Goal: Answer question/provide support: Share knowledge or assist other users

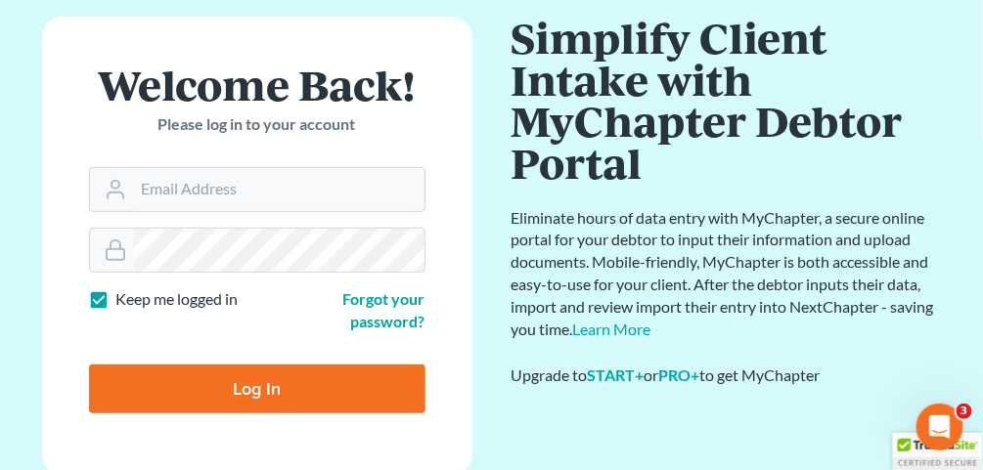
scroll to position [156, 0]
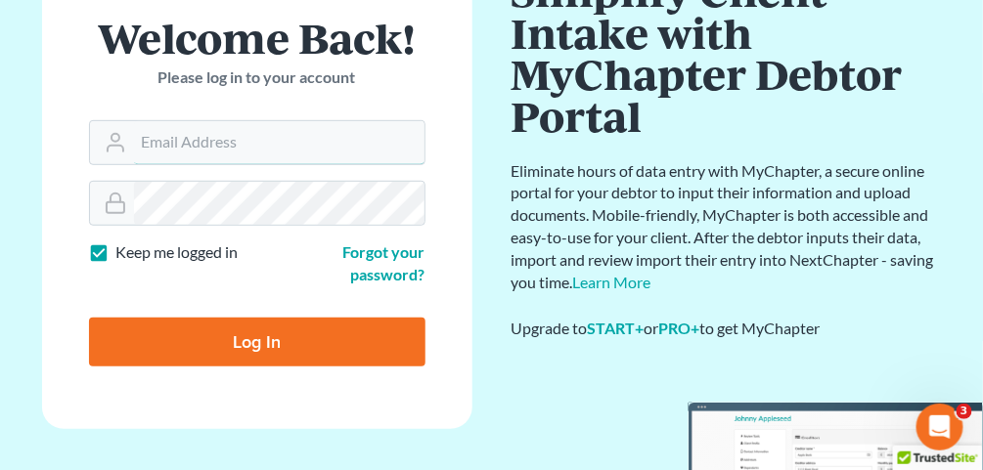
type input "[EMAIL_ADDRESS][DOMAIN_NAME]"
click at [228, 339] on input "Log In" at bounding box center [257, 342] width 336 height 49
type input "Thinking..."
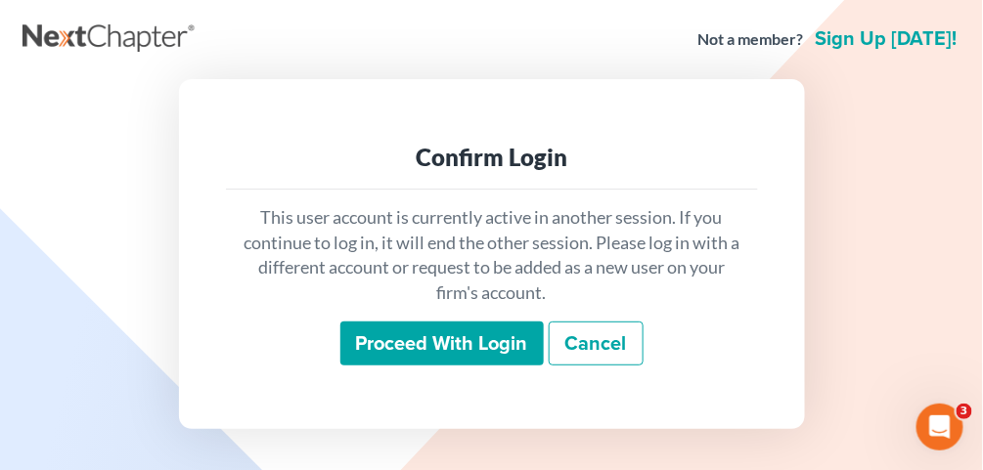
click at [427, 354] on input "Proceed with login" at bounding box center [441, 344] width 203 height 45
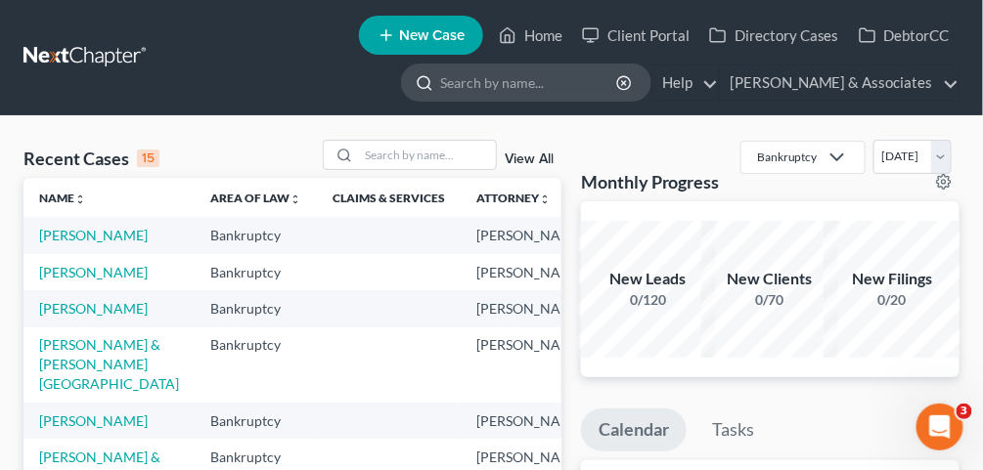
click at [560, 78] on input "search" at bounding box center [529, 83] width 179 height 36
click at [420, 147] on input "search" at bounding box center [427, 155] width 137 height 28
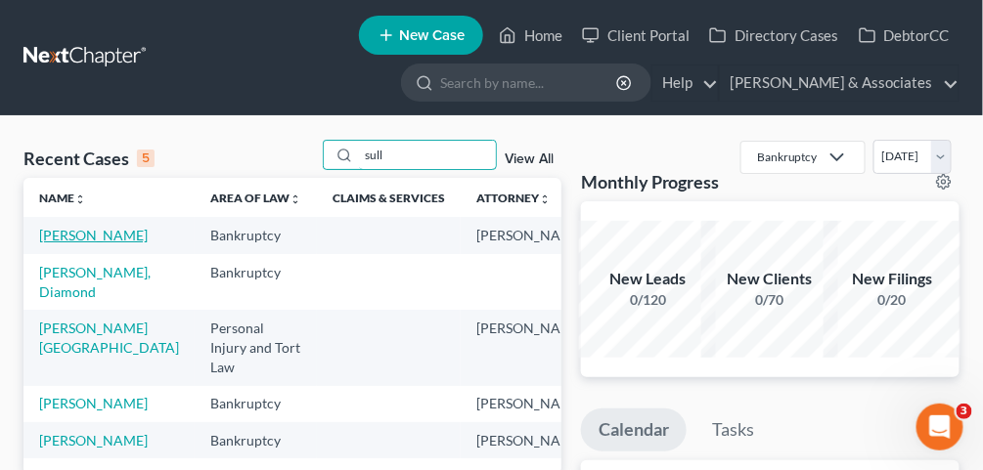
type input "sull"
click at [54, 244] on link "[PERSON_NAME]" at bounding box center [93, 235] width 109 height 17
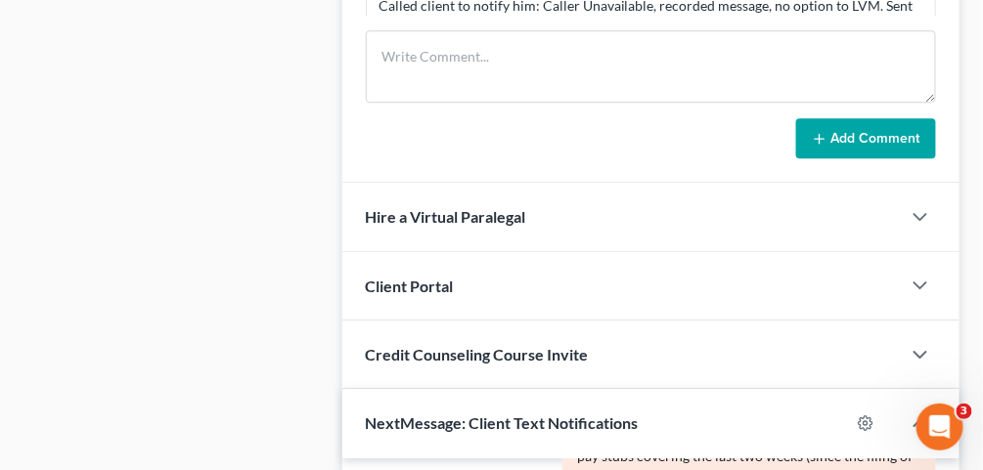
scroll to position [1174, 0]
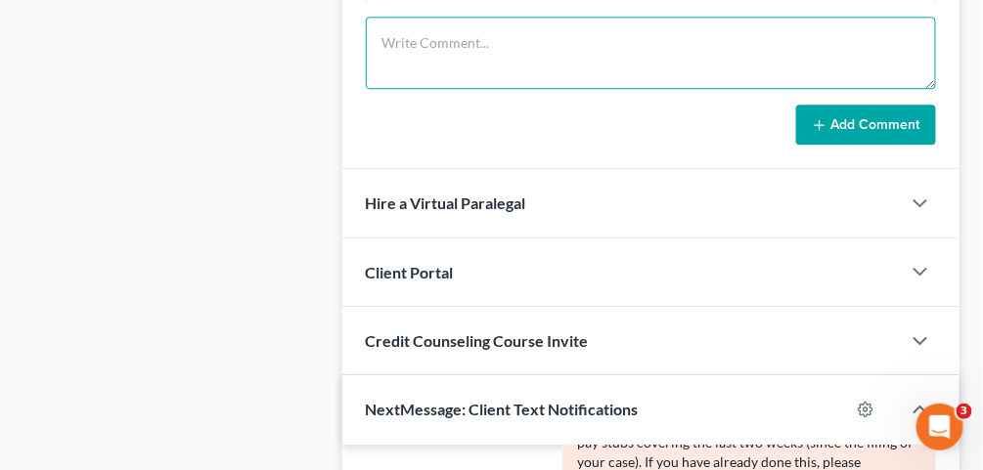
click at [432, 40] on textarea at bounding box center [651, 53] width 570 height 72
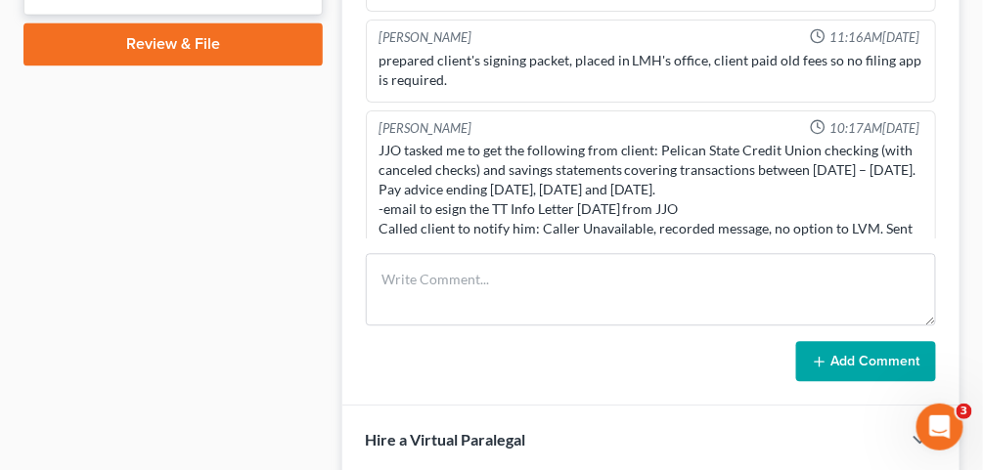
scroll to position [939, 0]
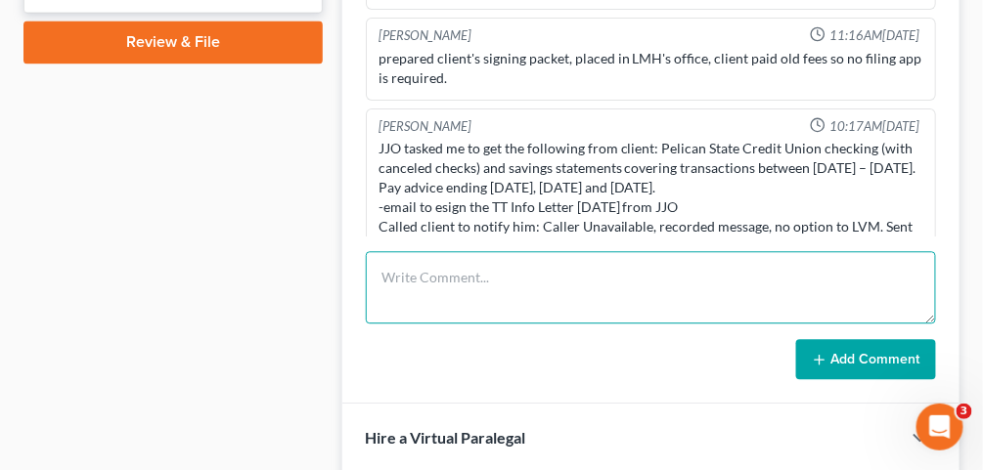
click at [592, 315] on textarea at bounding box center [651, 287] width 570 height 72
click at [752, 282] on textarea "341 hearing held. Need pay advices for July." at bounding box center [651, 287] width 570 height 72
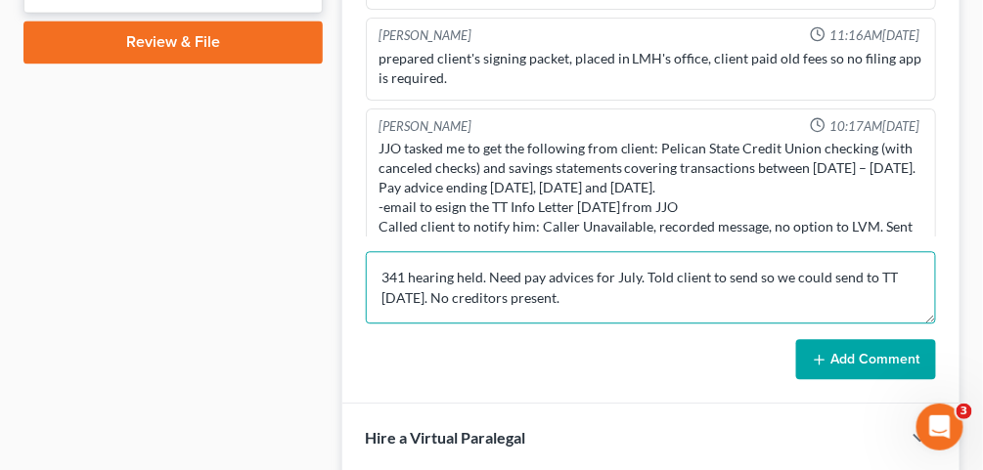
type textarea "341 hearing held. Need pay advices for July. Told client to send so we could se…"
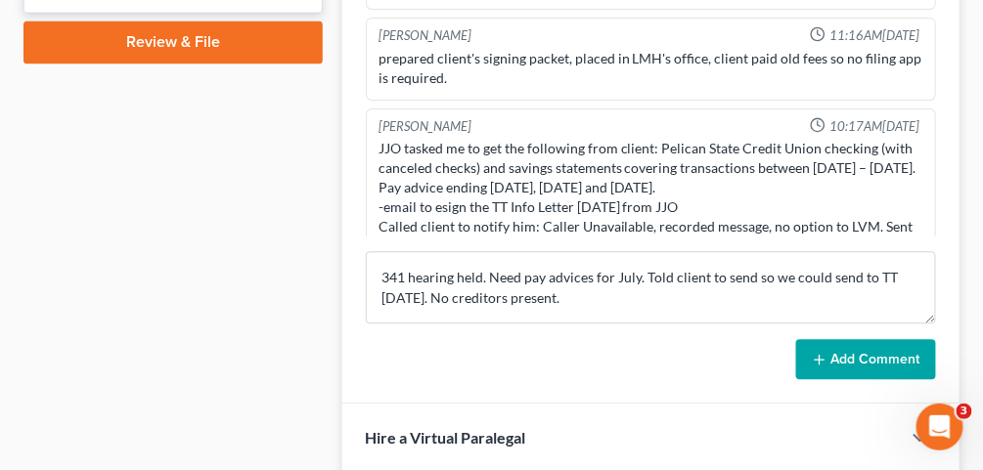
click at [823, 366] on button "Add Comment" at bounding box center [866, 359] width 140 height 41
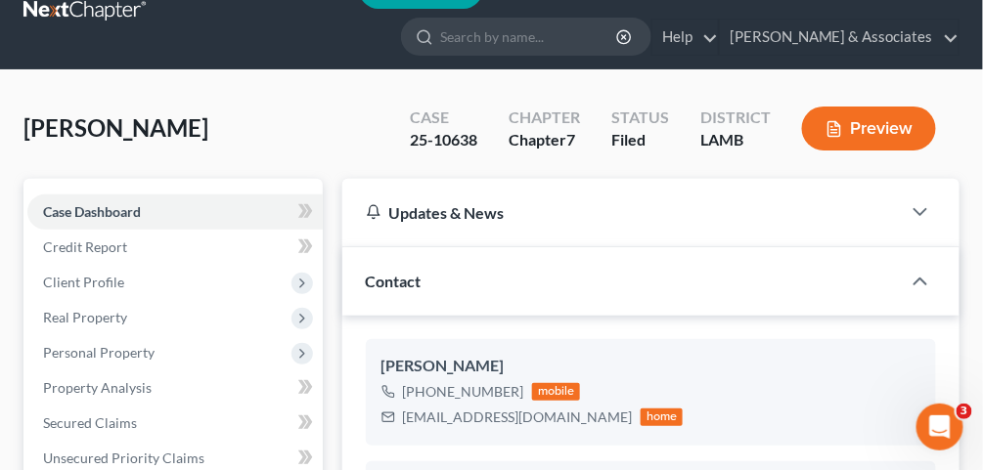
scroll to position [0, 0]
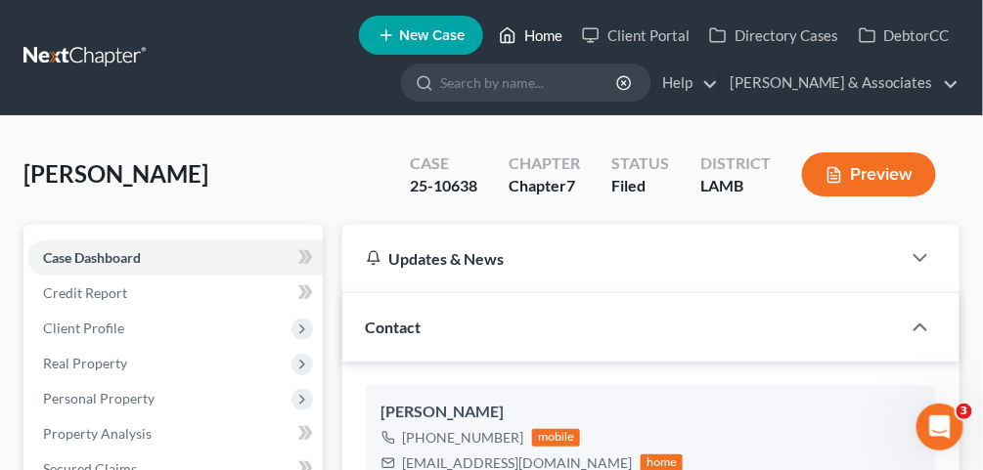
click at [536, 36] on link "Home" at bounding box center [530, 35] width 83 height 35
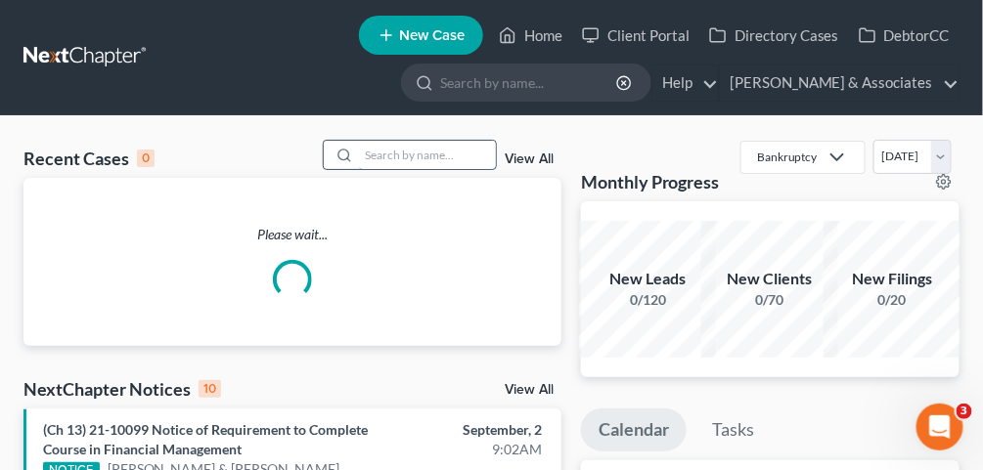
click at [423, 153] on input "search" at bounding box center [427, 155] width 137 height 28
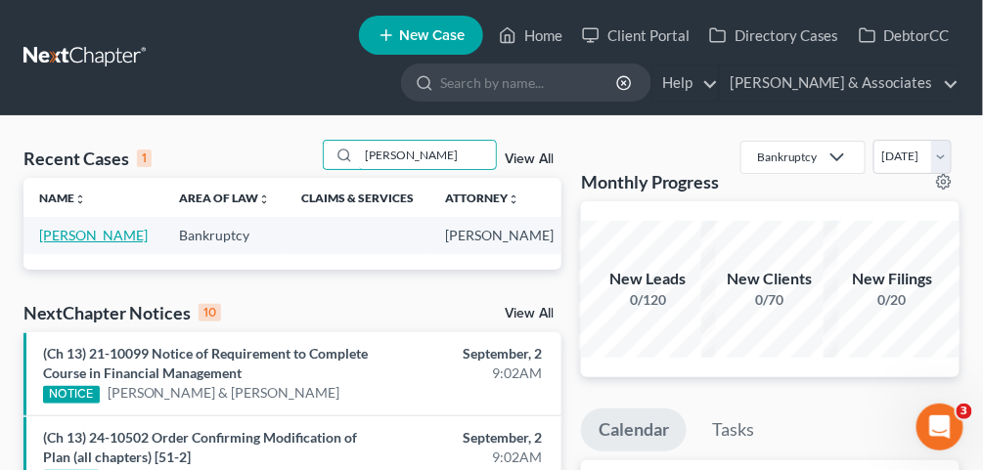
type input "[PERSON_NAME]"
click at [64, 244] on link "[PERSON_NAME]" at bounding box center [93, 235] width 109 height 17
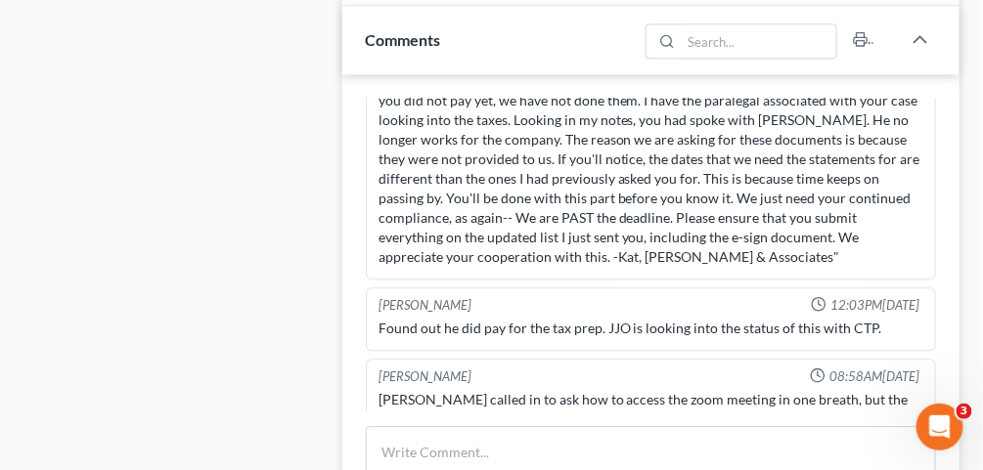
scroll to position [1095, 0]
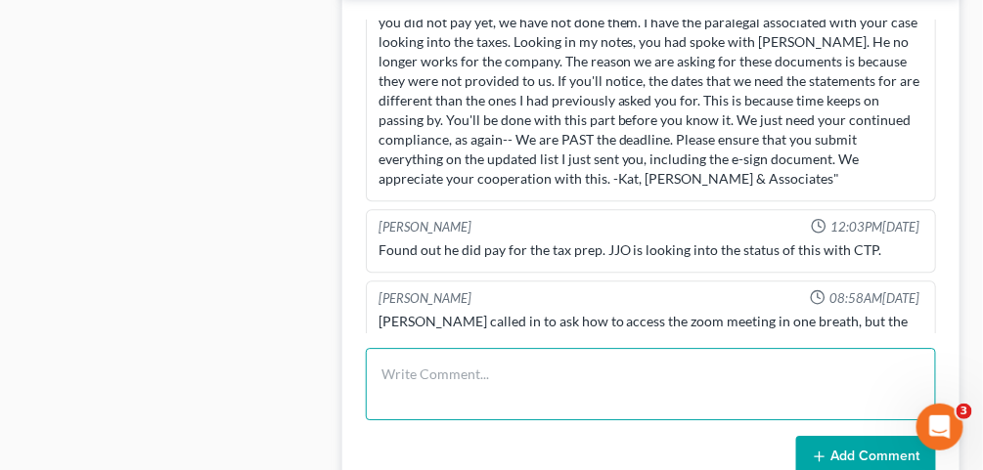
click at [546, 377] on textarea at bounding box center [651, 384] width 570 height 72
click at [460, 391] on textarea at bounding box center [651, 384] width 570 height 72
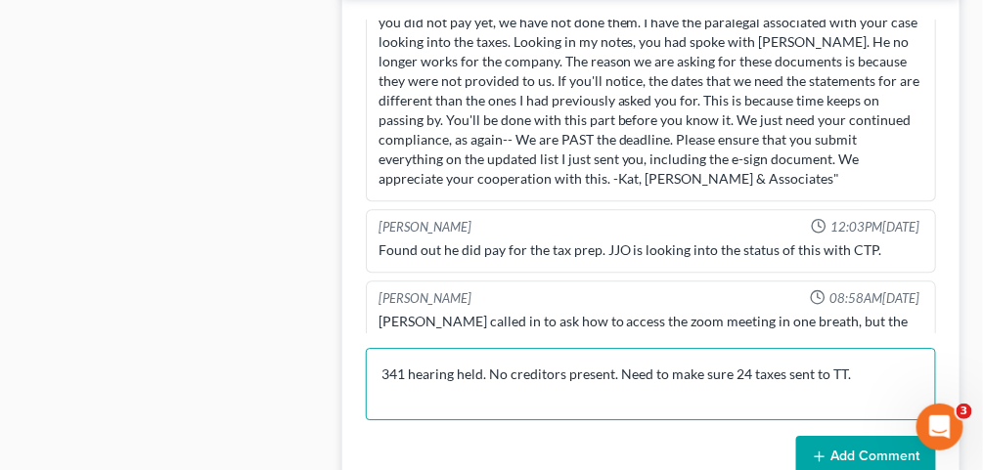
type textarea "341 hearing held. No creditors present. Need to make sure 24 taxes sent to TT."
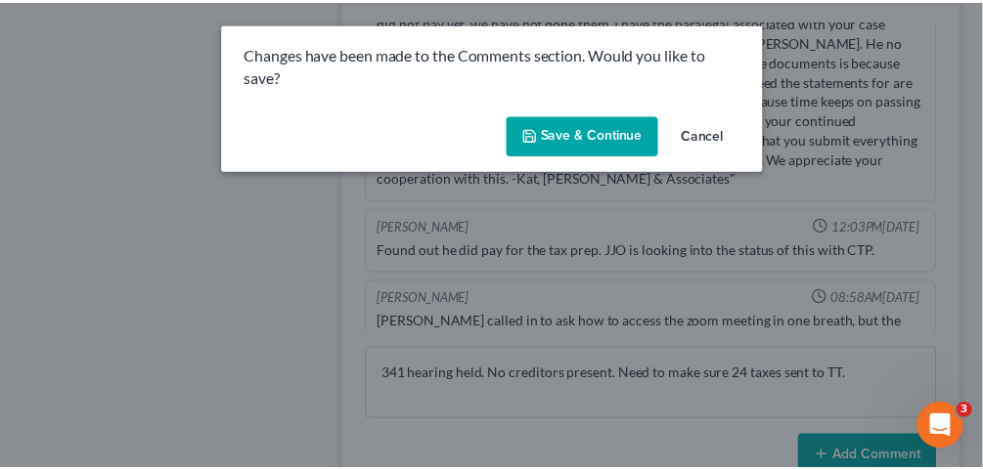
scroll to position [9239, 0]
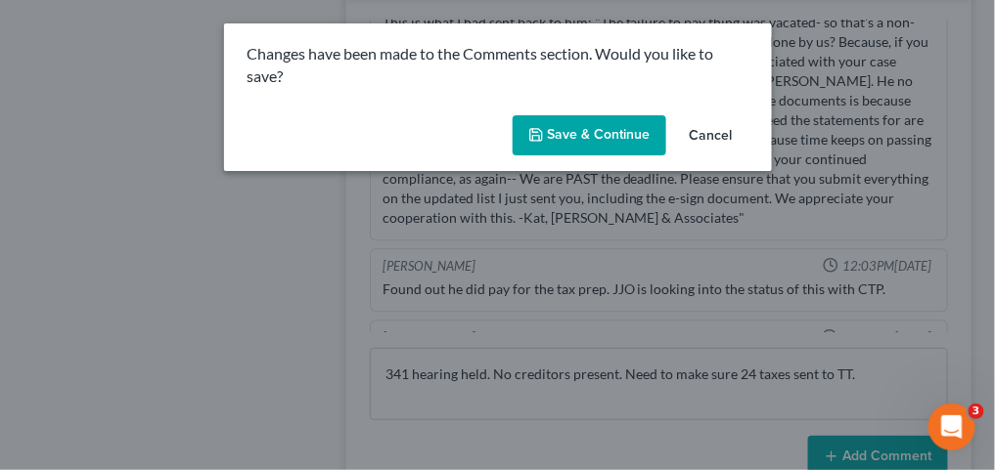
click at [597, 142] on button "Save & Continue" at bounding box center [589, 135] width 154 height 41
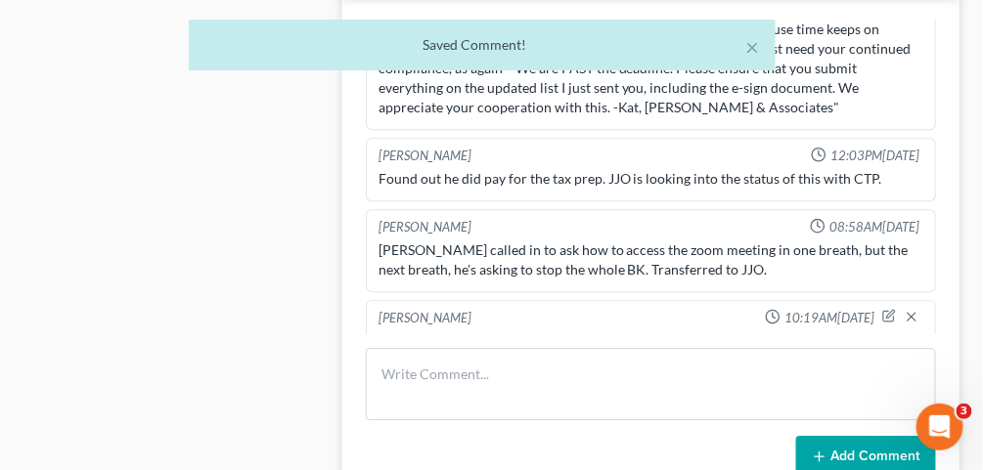
scroll to position [9349, 0]
